Goal: Information Seeking & Learning: Learn about a topic

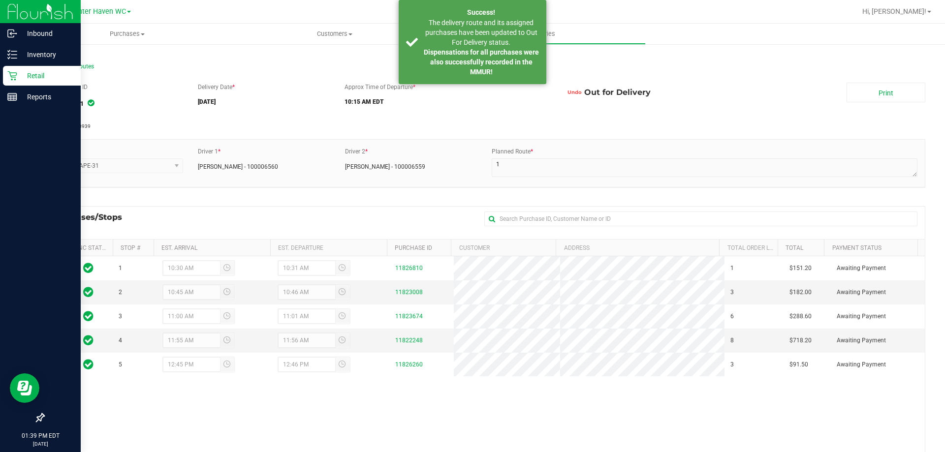
click at [27, 80] on p "Retail" at bounding box center [46, 76] width 59 height 12
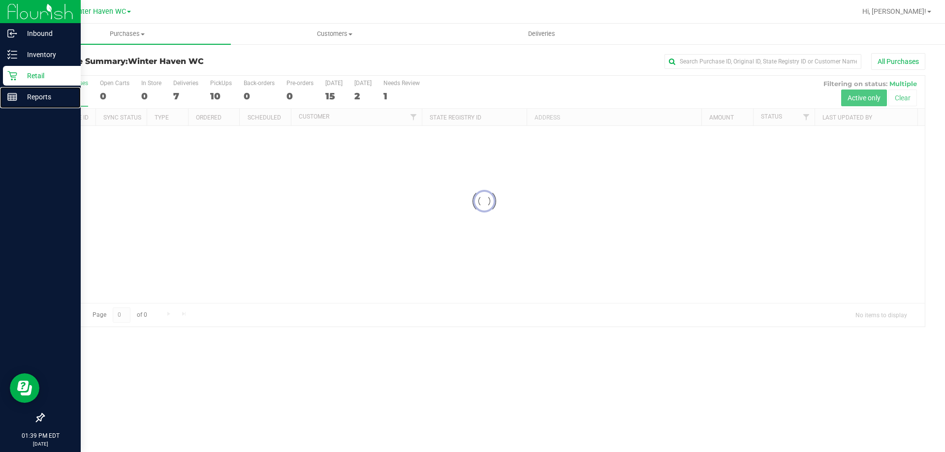
click at [49, 98] on p "Reports" at bounding box center [46, 97] width 59 height 12
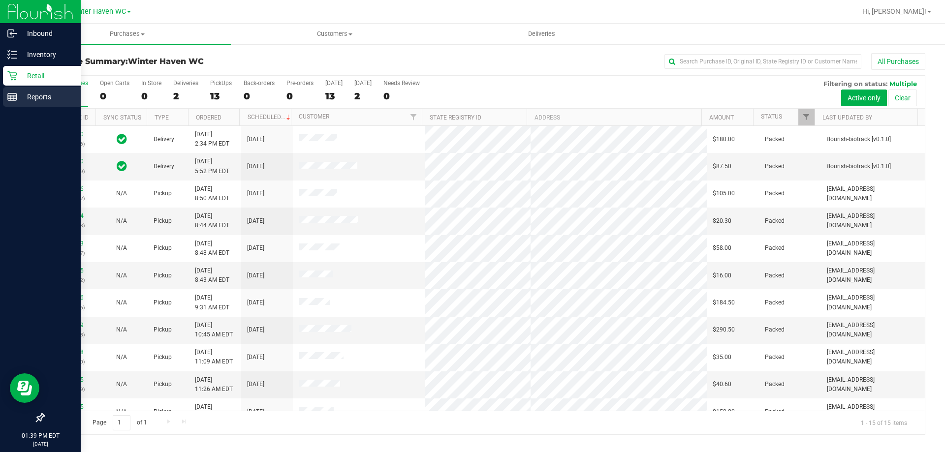
click at [13, 91] on div "Reports" at bounding box center [42, 97] width 78 height 20
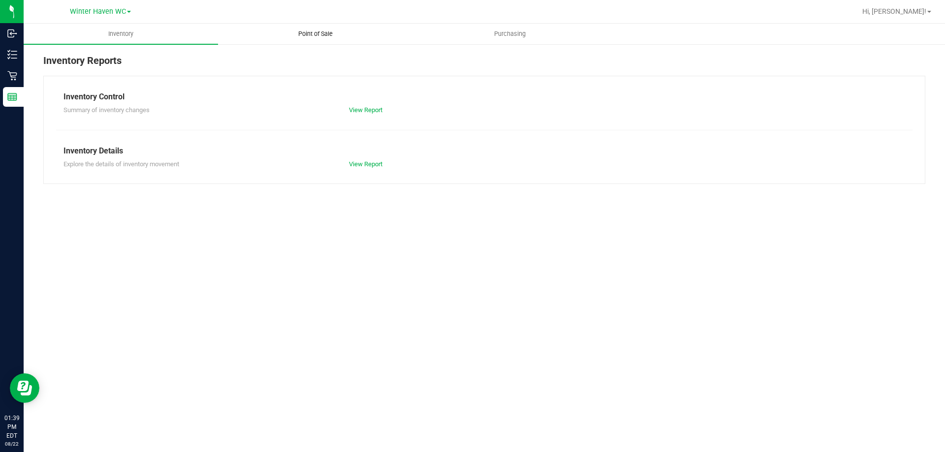
click at [325, 30] on span "Point of Sale" at bounding box center [315, 34] width 61 height 9
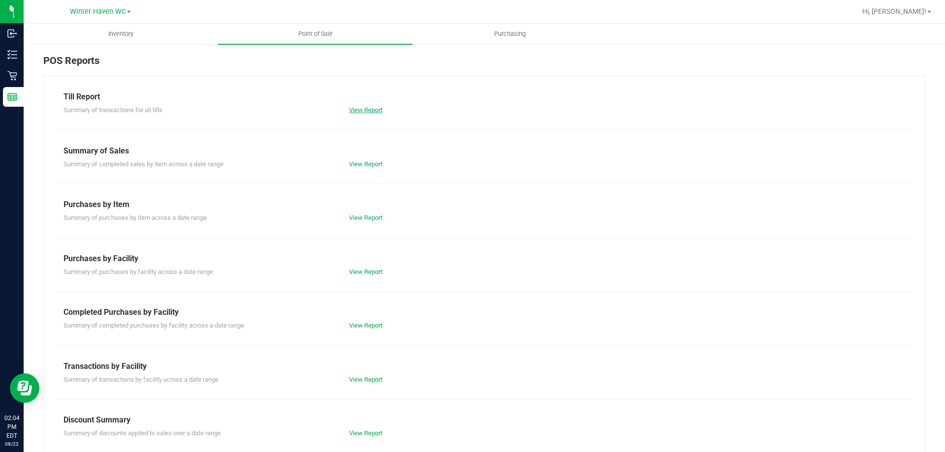
click at [370, 108] on link "View Report" at bounding box center [365, 109] width 33 height 7
